Goal: Obtain resource: Download file/media

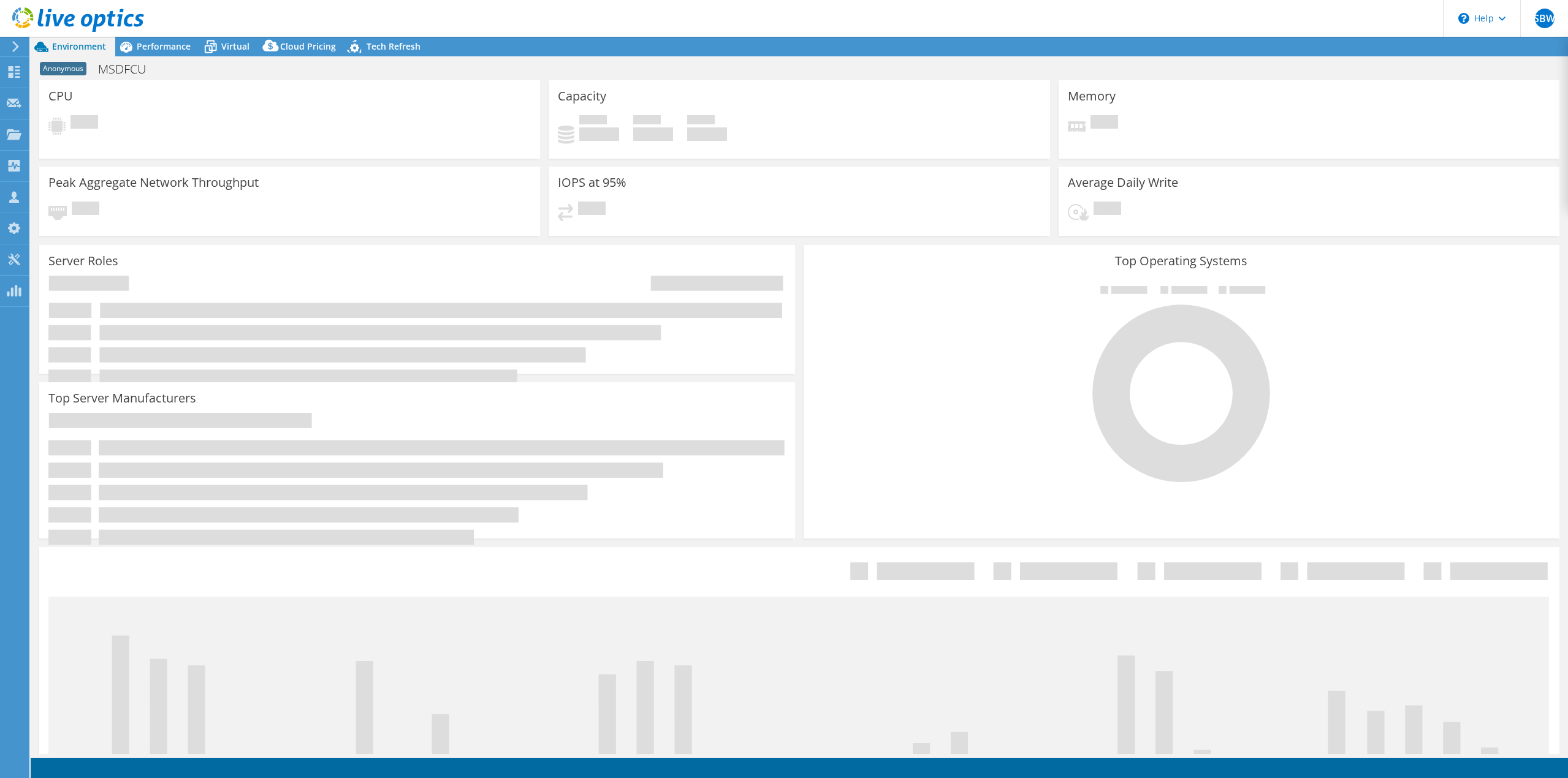
select select "USD"
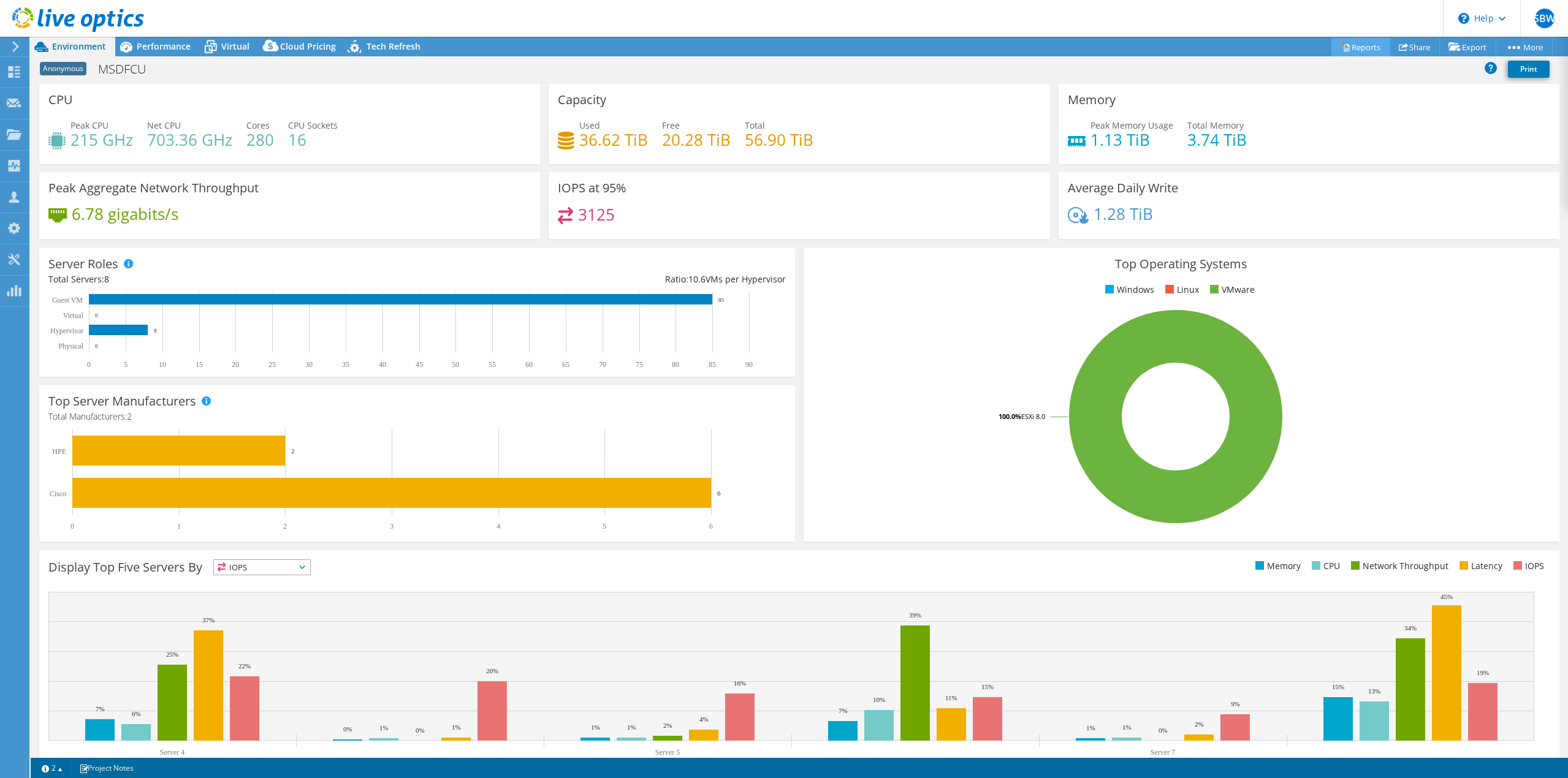
click at [1355, 44] on link "Reports" at bounding box center [1361, 47] width 59 height 19
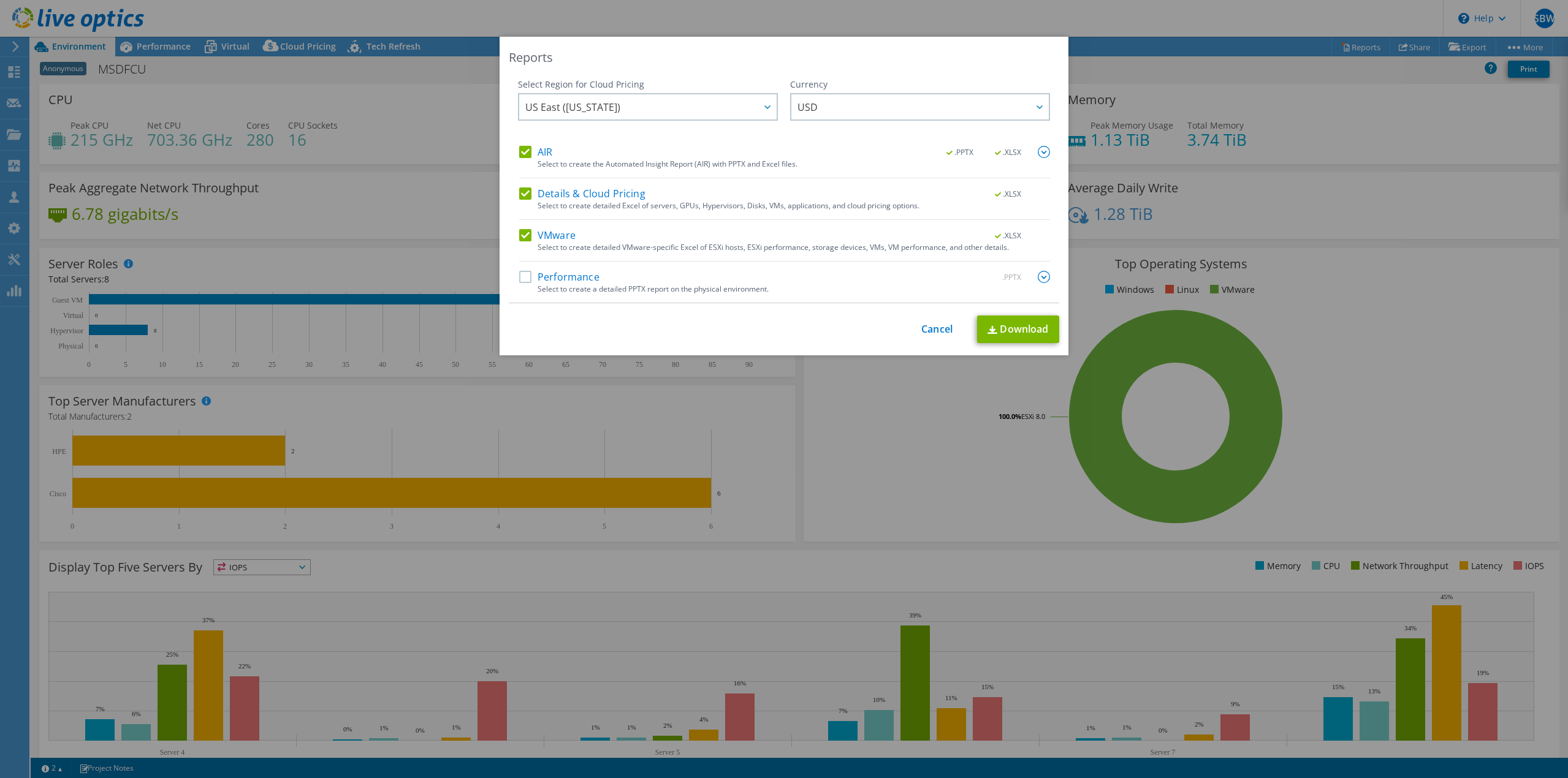
click at [523, 275] on label "Performance" at bounding box center [559, 277] width 80 height 12
click at [0, 0] on input "Performance" at bounding box center [0, 0] width 0 height 0
click at [1019, 328] on link "Download" at bounding box center [1018, 329] width 82 height 28
click at [930, 324] on link "Cancel" at bounding box center [937, 329] width 31 height 12
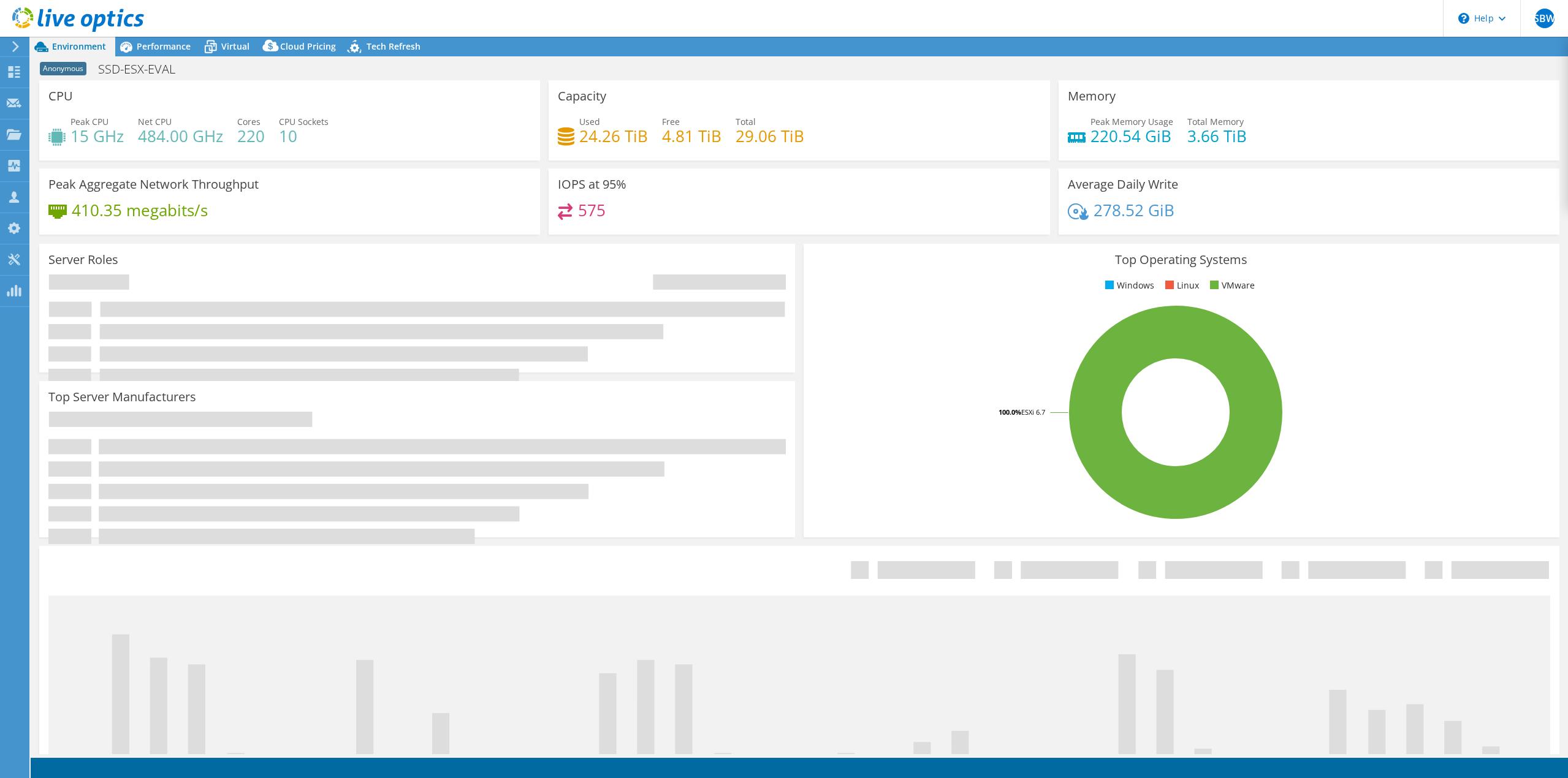
select select "USD"
